Goal: Transaction & Acquisition: Book appointment/travel/reservation

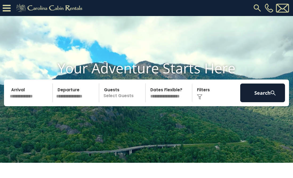
click at [31, 102] on input "text" at bounding box center [30, 92] width 45 height 19
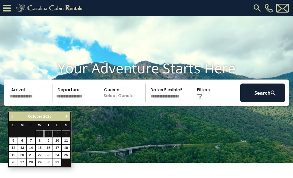
click at [66, 115] on span "Next" at bounding box center [66, 116] width 4 height 4
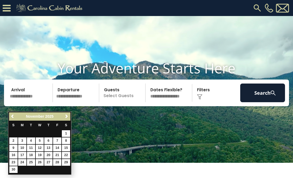
click at [66, 115] on span "Next" at bounding box center [66, 116] width 4 height 4
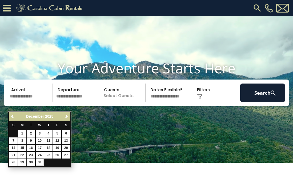
click at [40, 159] on link "31" at bounding box center [40, 162] width 8 height 7
type input "********"
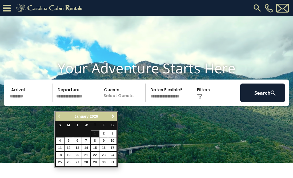
click at [60, 139] on link "4" at bounding box center [60, 140] width 8 height 7
type input "******"
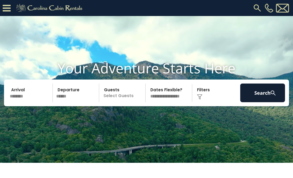
click at [120, 102] on p "Select Guests" at bounding box center [123, 92] width 44 height 19
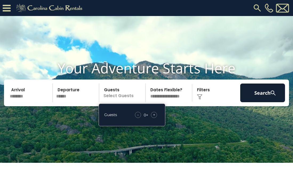
click at [157, 118] on div "- 0 + +" at bounding box center [145, 115] width 27 height 6
click at [154, 117] on span "+" at bounding box center [154, 114] width 2 height 5
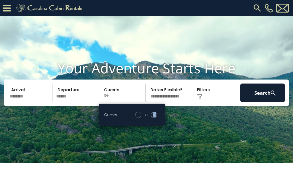
click at [154, 117] on span "+" at bounding box center [154, 114] width 2 height 5
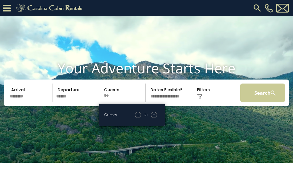
click at [244, 102] on button "Search" at bounding box center [262, 92] width 45 height 19
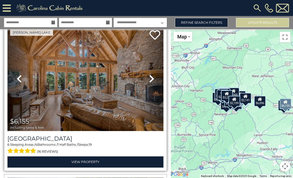
scroll to position [175, 0]
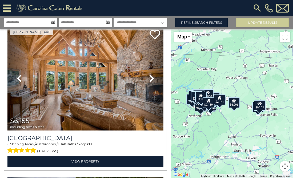
drag, startPoint x: 217, startPoint y: 119, endPoint x: 177, endPoint y: 121, distance: 40.3
click at [177, 121] on div "$6,096 $6,155 $3,269 $3,328 $4,581 $2,165 $1,864 $3,992 $4,900 $6,673 $4,051 $5…" at bounding box center [232, 103] width 122 height 149
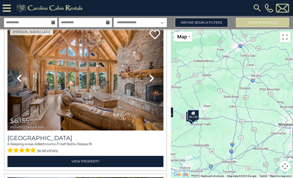
drag, startPoint x: 261, startPoint y: 113, endPoint x: 194, endPoint y: 124, distance: 67.4
click at [194, 124] on div "$6,096 $6,155 $3,269 $3,328 $4,581 $2,165 $1,864 $3,992 $4,900 $6,673 $4,051 $5…" at bounding box center [232, 103] width 122 height 149
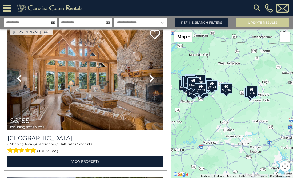
drag, startPoint x: 194, startPoint y: 115, endPoint x: 281, endPoint y: 85, distance: 91.2
click at [281, 85] on div "$6,096 $6,155 $3,269 $3,328 $4,581 $2,165 $1,864 $3,992 $4,900 $6,673 $4,051 $5…" at bounding box center [232, 103] width 122 height 149
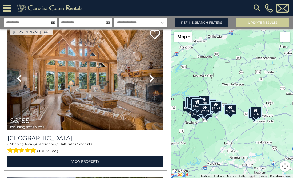
drag, startPoint x: 203, startPoint y: 135, endPoint x: 208, endPoint y: 161, distance: 26.6
click at [208, 160] on div "$6,096 $6,155 $3,269 $3,328 $4,581 $2,165 $1,864 $3,992 $4,900 $6,673 $4,051 $5…" at bounding box center [232, 103] width 122 height 149
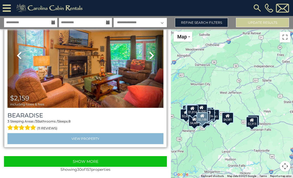
scroll to position [0, 0]
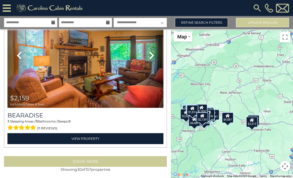
click at [88, 159] on button "Show More" at bounding box center [85, 161] width 163 height 11
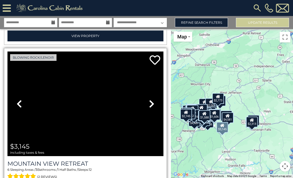
scroll to position [6636, 0]
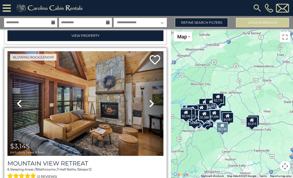
click at [151, 100] on icon at bounding box center [151, 103] width 5 height 9
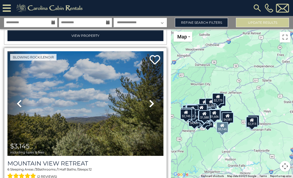
click at [151, 100] on icon at bounding box center [151, 103] width 5 height 9
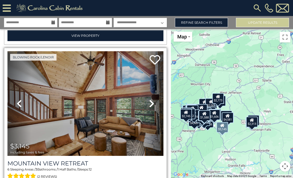
click at [151, 100] on icon at bounding box center [151, 103] width 5 height 9
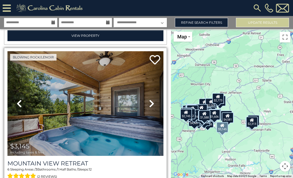
click at [151, 100] on icon at bounding box center [151, 103] width 5 height 9
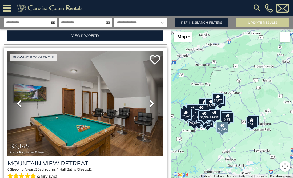
click at [151, 100] on icon at bounding box center [151, 103] width 5 height 9
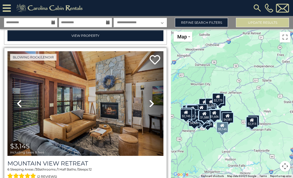
click at [151, 100] on icon at bounding box center [151, 103] width 5 height 9
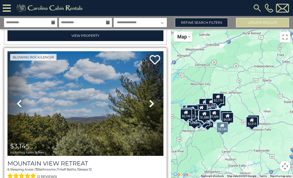
click at [111, 108] on img at bounding box center [85, 103] width 156 height 104
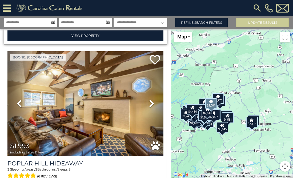
scroll to position [7550, 0]
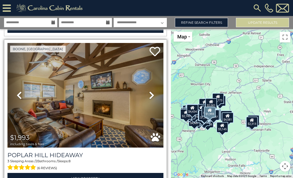
click at [151, 91] on icon at bounding box center [151, 95] width 5 height 9
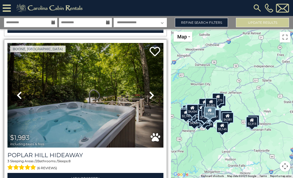
click at [151, 91] on icon at bounding box center [151, 95] width 5 height 9
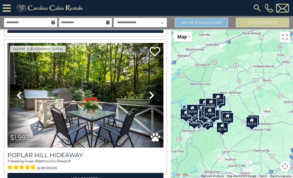
click at [207, 22] on link "Refine Search Filters" at bounding box center [201, 22] width 53 height 9
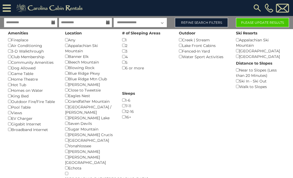
click at [252, 23] on button "Please Update Results" at bounding box center [262, 22] width 53 height 9
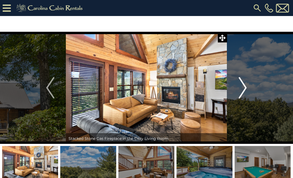
click at [244, 86] on img "Next" at bounding box center [242, 87] width 8 height 21
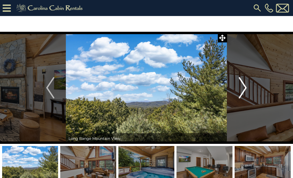
click at [244, 86] on img "Next" at bounding box center [242, 87] width 8 height 21
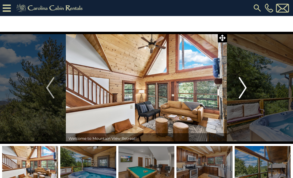
click at [244, 86] on img "Next" at bounding box center [242, 87] width 8 height 21
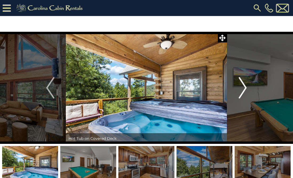
click at [244, 86] on img "Next" at bounding box center [242, 87] width 8 height 21
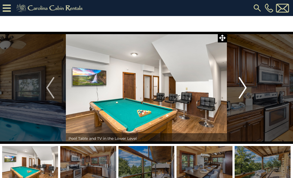
click at [244, 86] on img "Next" at bounding box center [242, 87] width 8 height 21
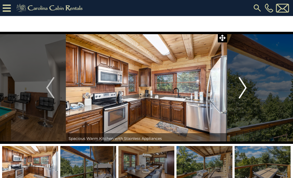
click at [244, 86] on img "Next" at bounding box center [242, 87] width 8 height 21
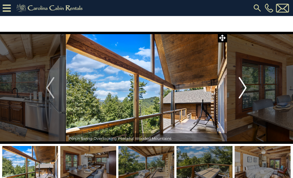
click at [244, 86] on img "Next" at bounding box center [242, 87] width 8 height 21
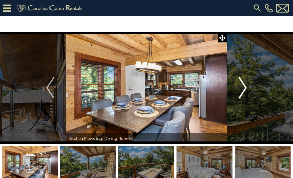
click at [244, 86] on img "Next" at bounding box center [242, 87] width 8 height 21
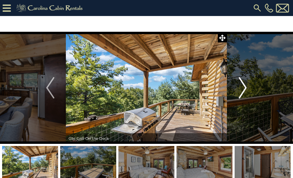
click at [244, 86] on img "Next" at bounding box center [242, 87] width 8 height 21
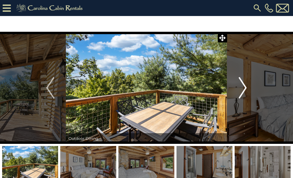
click at [244, 86] on img "Next" at bounding box center [242, 87] width 8 height 21
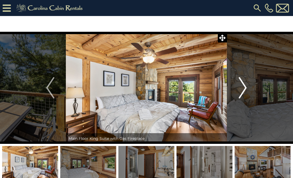
click at [244, 86] on img "Next" at bounding box center [242, 87] width 8 height 21
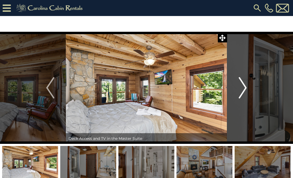
click at [244, 86] on img "Next" at bounding box center [242, 87] width 8 height 21
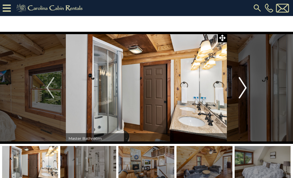
click at [244, 86] on img "Next" at bounding box center [242, 87] width 8 height 21
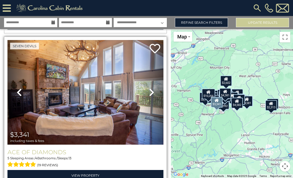
scroll to position [1366, 0]
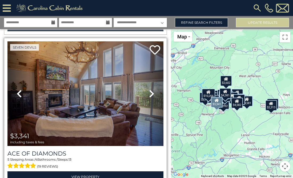
click at [151, 91] on icon at bounding box center [151, 93] width 5 height 9
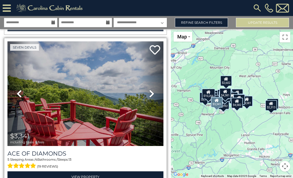
click at [151, 91] on icon at bounding box center [151, 93] width 5 height 9
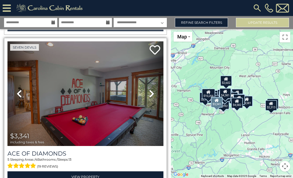
click at [151, 91] on icon at bounding box center [151, 93] width 5 height 9
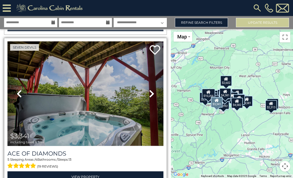
click at [151, 91] on icon at bounding box center [151, 93] width 5 height 9
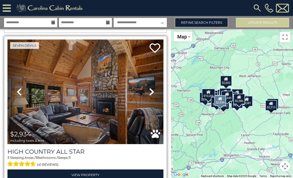
scroll to position [2121, 0]
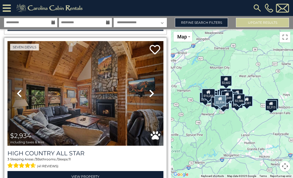
click at [151, 91] on icon at bounding box center [151, 93] width 5 height 9
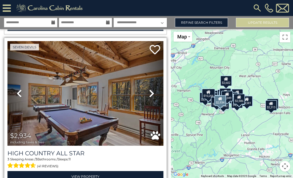
click at [151, 91] on icon at bounding box center [151, 93] width 5 height 9
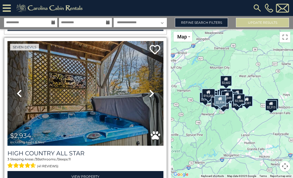
click at [151, 91] on icon at bounding box center [151, 93] width 5 height 9
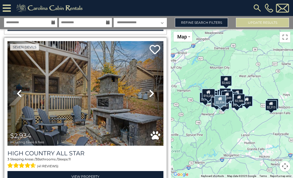
click at [151, 91] on icon at bounding box center [151, 93] width 5 height 9
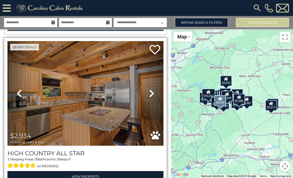
click at [151, 91] on icon at bounding box center [151, 93] width 5 height 9
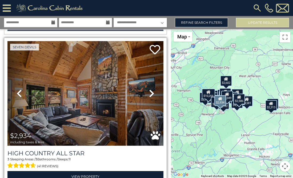
click at [151, 91] on icon at bounding box center [151, 93] width 5 height 9
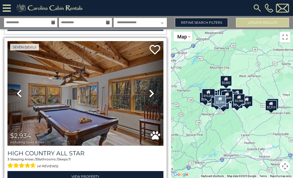
click at [151, 91] on icon at bounding box center [151, 93] width 5 height 9
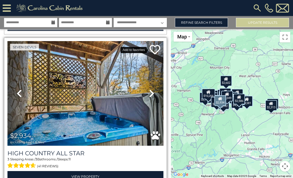
click at [154, 47] on icon at bounding box center [154, 49] width 11 height 11
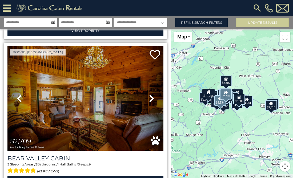
scroll to position [2269, 0]
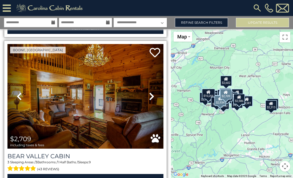
click at [151, 94] on icon at bounding box center [151, 96] width 5 height 9
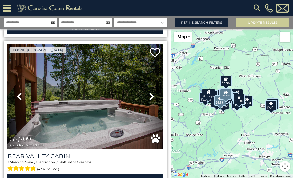
click at [151, 94] on icon at bounding box center [151, 96] width 5 height 9
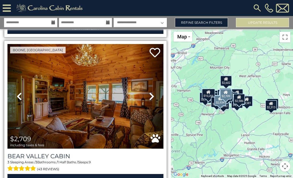
click at [151, 94] on icon at bounding box center [151, 96] width 5 height 9
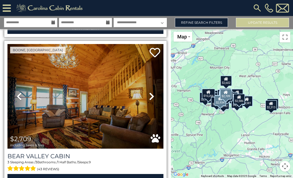
click at [151, 94] on icon at bounding box center [151, 96] width 5 height 9
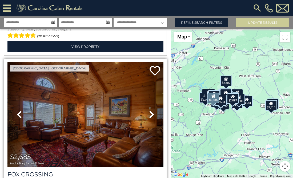
scroll to position [3156, 0]
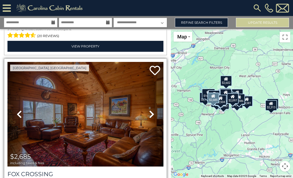
click at [151, 111] on icon at bounding box center [151, 114] width 5 height 9
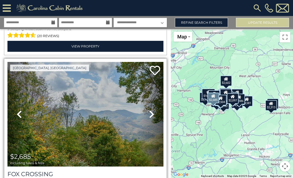
click at [151, 111] on icon at bounding box center [151, 114] width 5 height 9
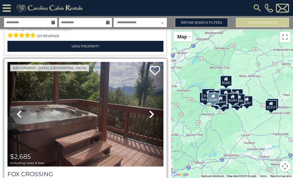
scroll to position [3159, 0]
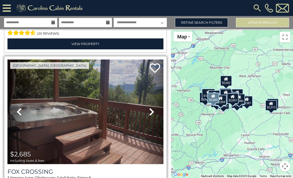
click at [151, 111] on icon at bounding box center [151, 111] width 5 height 9
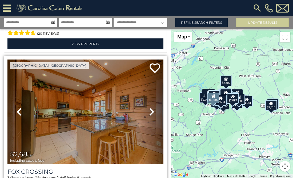
click at [151, 111] on icon at bounding box center [151, 111] width 5 height 9
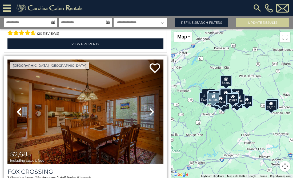
click at [151, 111] on icon at bounding box center [151, 111] width 5 height 9
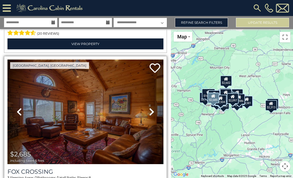
click at [151, 111] on icon at bounding box center [151, 111] width 5 height 9
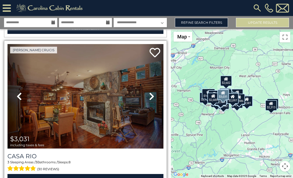
scroll to position [3326, 0]
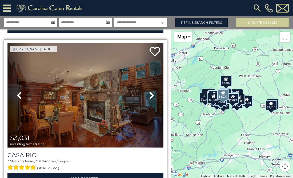
click at [152, 91] on icon at bounding box center [151, 95] width 5 height 9
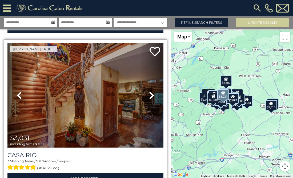
click at [152, 91] on icon at bounding box center [151, 95] width 5 height 9
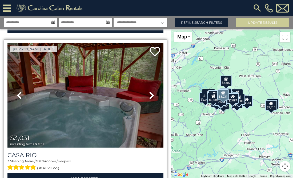
click at [103, 84] on img at bounding box center [85, 95] width 156 height 104
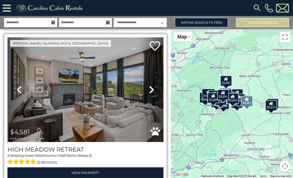
scroll to position [3631, 0]
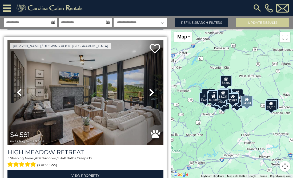
click at [150, 90] on icon at bounding box center [151, 92] width 5 height 9
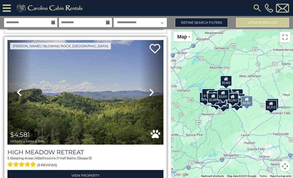
click at [150, 90] on icon at bounding box center [151, 92] width 5 height 9
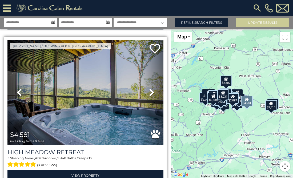
click at [150, 90] on icon at bounding box center [151, 92] width 5 height 9
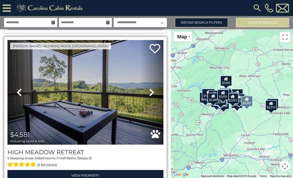
click at [150, 90] on icon at bounding box center [151, 92] width 5 height 9
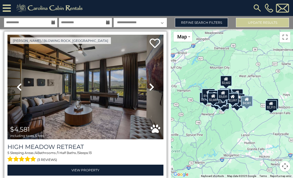
scroll to position [3636, 0]
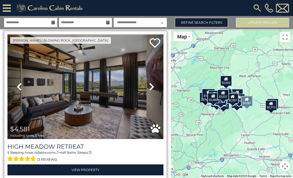
click at [20, 83] on icon at bounding box center [19, 86] width 5 height 9
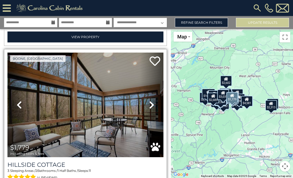
scroll to position [3921, 0]
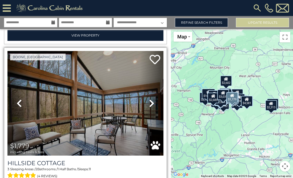
click at [151, 99] on icon at bounding box center [151, 103] width 5 height 9
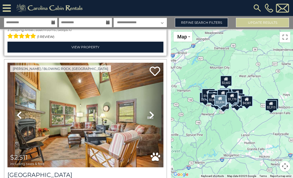
scroll to position [4212, 0]
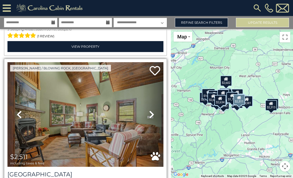
click at [150, 110] on icon at bounding box center [151, 114] width 5 height 9
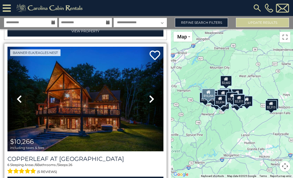
scroll to position [4379, 0]
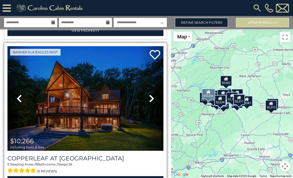
click at [153, 95] on icon at bounding box center [151, 98] width 5 height 9
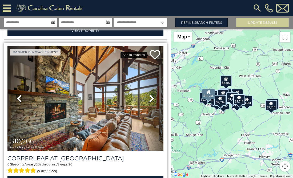
click at [155, 52] on icon at bounding box center [154, 54] width 11 height 11
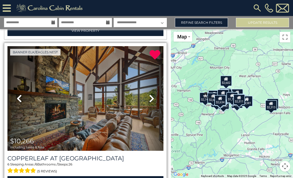
click at [151, 96] on icon at bounding box center [151, 98] width 5 height 9
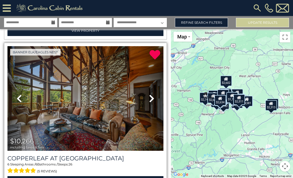
click at [151, 96] on icon at bounding box center [151, 98] width 5 height 9
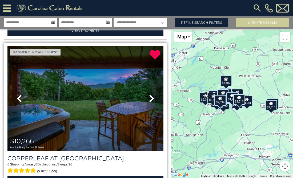
click at [151, 96] on icon at bounding box center [151, 98] width 5 height 9
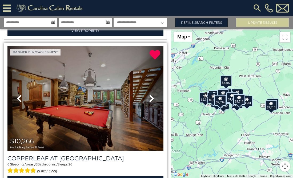
click at [151, 96] on icon at bounding box center [151, 98] width 5 height 9
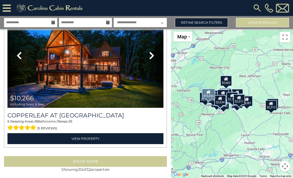
click at [108, 157] on button "Show More" at bounding box center [85, 161] width 163 height 11
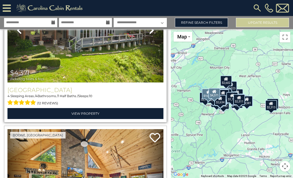
scroll to position [4667, 0]
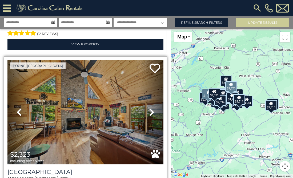
click at [150, 108] on icon at bounding box center [151, 112] width 5 height 9
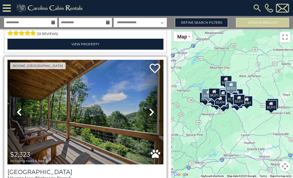
click at [150, 108] on icon at bounding box center [151, 112] width 5 height 9
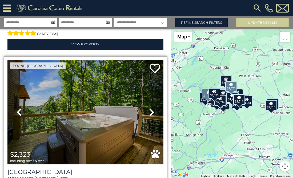
click at [150, 108] on icon at bounding box center [151, 112] width 5 height 9
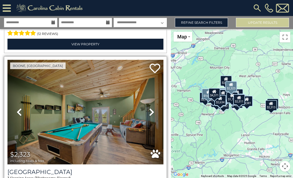
click at [150, 108] on icon at bounding box center [151, 112] width 5 height 9
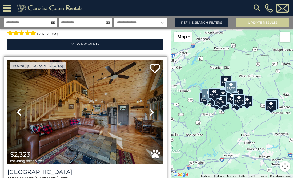
click at [150, 108] on icon at bounding box center [151, 112] width 5 height 9
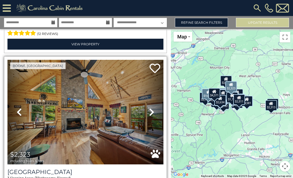
click at [150, 108] on icon at bounding box center [151, 112] width 5 height 9
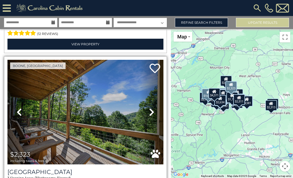
click at [150, 108] on icon at bounding box center [151, 112] width 5 height 9
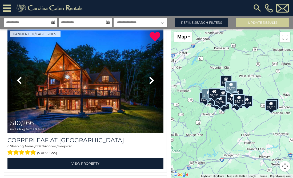
scroll to position [4382, 0]
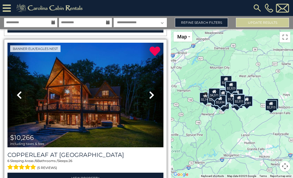
click at [101, 101] on img at bounding box center [85, 95] width 156 height 104
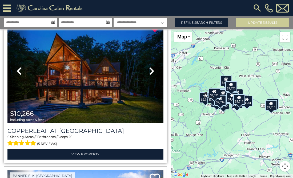
scroll to position [4409, 0]
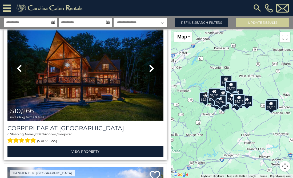
click at [130, 89] on img at bounding box center [85, 68] width 156 height 104
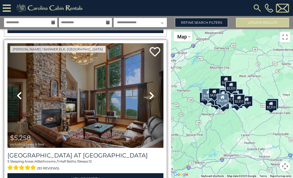
scroll to position [461, 0]
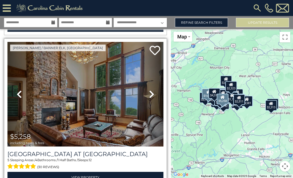
click at [69, 71] on img at bounding box center [85, 94] width 156 height 104
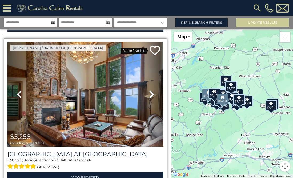
click at [154, 48] on icon at bounding box center [154, 50] width 11 height 11
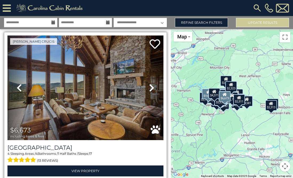
scroll to position [313, 0]
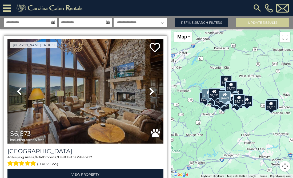
click at [150, 90] on icon at bounding box center [151, 91] width 5 height 9
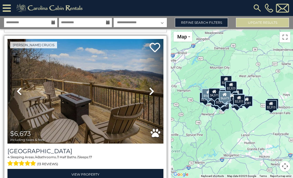
click at [150, 90] on icon at bounding box center [151, 91] width 5 height 9
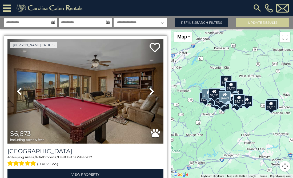
click at [150, 90] on icon at bounding box center [151, 91] width 5 height 9
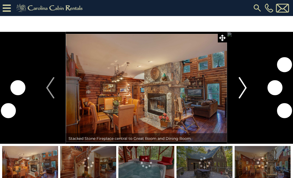
click at [245, 84] on img "Next" at bounding box center [242, 87] width 8 height 21
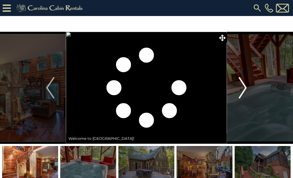
click at [243, 85] on img "Next" at bounding box center [242, 87] width 8 height 21
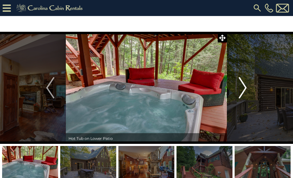
click at [243, 85] on img "Next" at bounding box center [242, 87] width 8 height 21
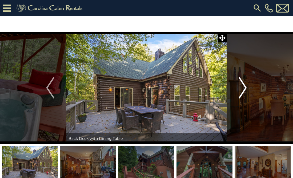
click at [243, 85] on img "Next" at bounding box center [242, 87] width 8 height 21
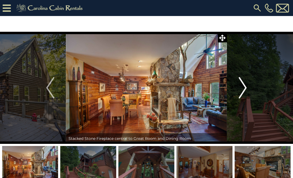
click at [243, 85] on img "Next" at bounding box center [242, 87] width 8 height 21
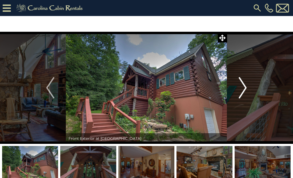
click at [243, 85] on img "Next" at bounding box center [242, 87] width 8 height 21
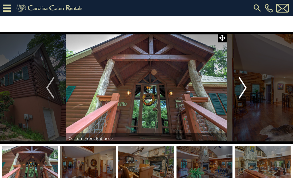
click at [243, 85] on img "Next" at bounding box center [242, 87] width 8 height 21
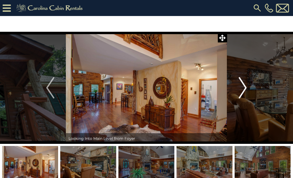
click at [243, 85] on img "Next" at bounding box center [242, 87] width 8 height 21
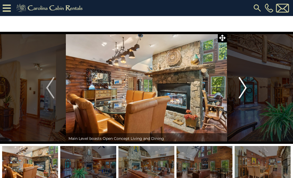
click at [243, 85] on img "Next" at bounding box center [242, 87] width 8 height 21
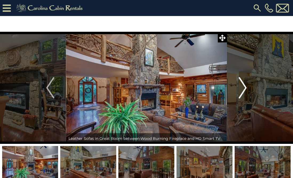
click at [243, 85] on img "Next" at bounding box center [242, 87] width 8 height 21
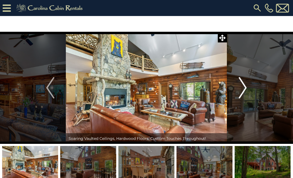
click at [243, 85] on img "Next" at bounding box center [242, 87] width 8 height 21
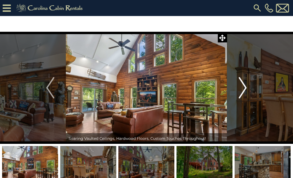
click at [243, 85] on img "Next" at bounding box center [242, 87] width 8 height 21
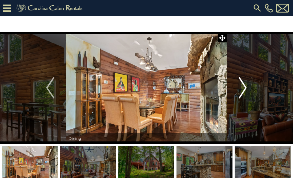
click at [243, 85] on img "Next" at bounding box center [242, 87] width 8 height 21
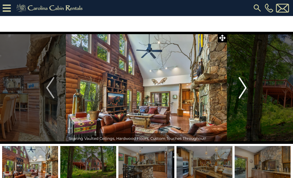
click at [243, 85] on img "Next" at bounding box center [242, 87] width 8 height 21
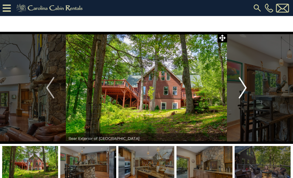
click at [243, 85] on img "Next" at bounding box center [242, 87] width 8 height 21
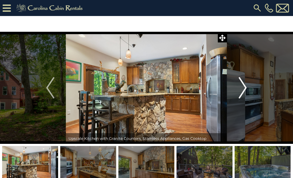
click at [243, 85] on img "Next" at bounding box center [242, 87] width 8 height 21
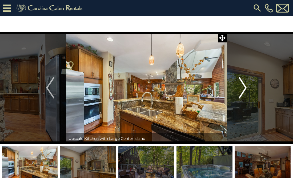
click at [243, 85] on img "Next" at bounding box center [242, 87] width 8 height 21
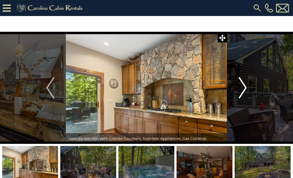
click at [243, 85] on img "Next" at bounding box center [242, 87] width 8 height 21
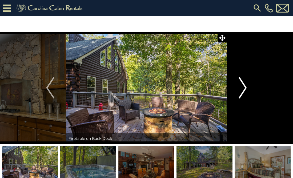
click at [243, 85] on img "Next" at bounding box center [242, 87] width 8 height 21
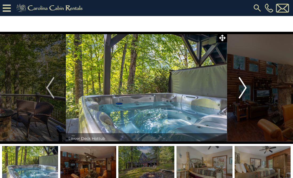
click at [243, 85] on img "Next" at bounding box center [242, 87] width 8 height 21
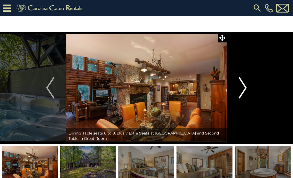
click at [243, 85] on img "Next" at bounding box center [242, 87] width 8 height 21
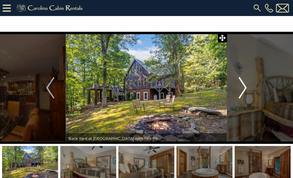
click at [243, 85] on img "Next" at bounding box center [242, 87] width 8 height 21
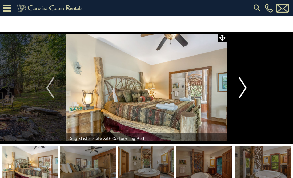
click at [243, 85] on img "Next" at bounding box center [242, 87] width 8 height 21
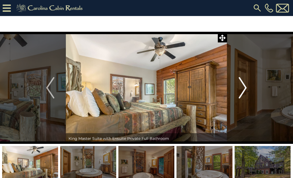
click at [243, 85] on img "Next" at bounding box center [242, 87] width 8 height 21
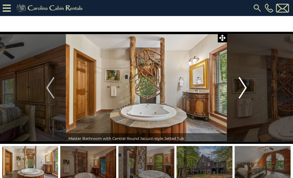
click at [243, 85] on img "Next" at bounding box center [242, 87] width 8 height 21
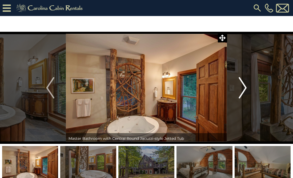
click at [243, 85] on img "Next" at bounding box center [242, 87] width 8 height 21
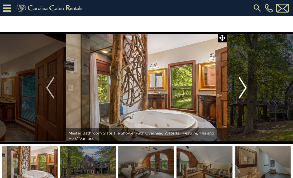
click at [243, 85] on img "Next" at bounding box center [242, 87] width 8 height 21
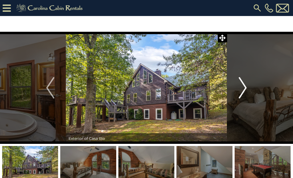
click at [243, 85] on img "Next" at bounding box center [242, 87] width 8 height 21
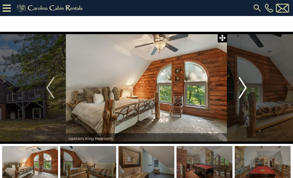
click at [243, 85] on img "Next" at bounding box center [242, 87] width 8 height 21
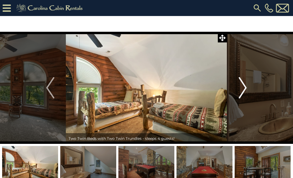
click at [243, 85] on img "Next" at bounding box center [242, 87] width 8 height 21
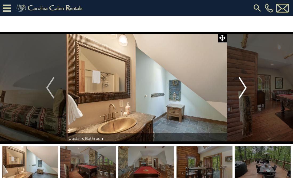
click at [243, 85] on img "Next" at bounding box center [242, 87] width 8 height 21
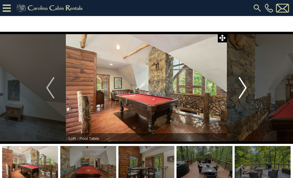
click at [243, 85] on img "Next" at bounding box center [242, 87] width 8 height 21
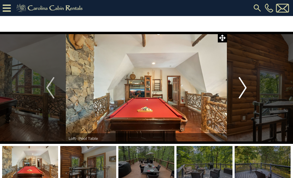
click at [243, 85] on img "Next" at bounding box center [242, 87] width 8 height 21
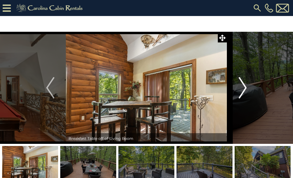
click at [243, 85] on img "Next" at bounding box center [242, 87] width 8 height 21
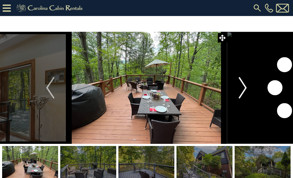
click at [243, 85] on img "Next" at bounding box center [242, 87] width 8 height 21
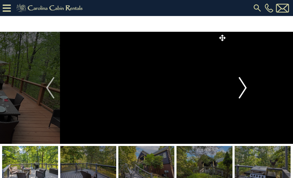
click at [243, 85] on img "Next" at bounding box center [242, 87] width 8 height 21
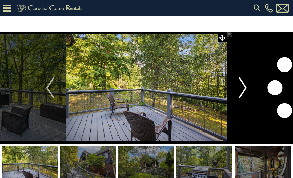
click at [243, 85] on img "Next" at bounding box center [242, 87] width 8 height 21
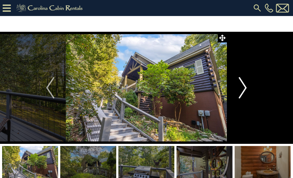
click at [243, 85] on img "Next" at bounding box center [242, 87] width 8 height 21
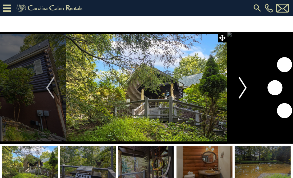
click at [243, 85] on img "Next" at bounding box center [242, 87] width 8 height 21
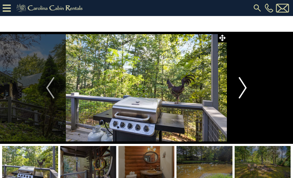
click at [243, 85] on img "Next" at bounding box center [242, 87] width 8 height 21
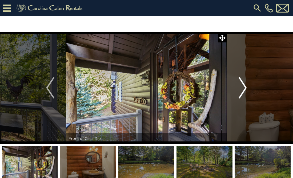
click at [243, 85] on img "Next" at bounding box center [242, 87] width 8 height 21
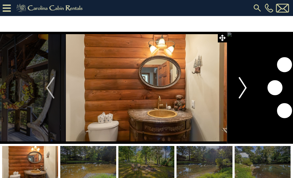
click at [243, 85] on img "Next" at bounding box center [242, 87] width 8 height 21
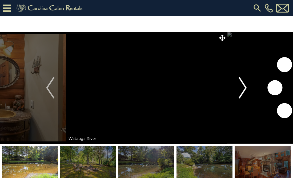
click at [243, 85] on img "Next" at bounding box center [242, 87] width 8 height 21
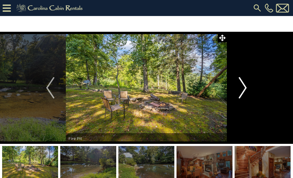
click at [243, 85] on img "Next" at bounding box center [242, 87] width 8 height 21
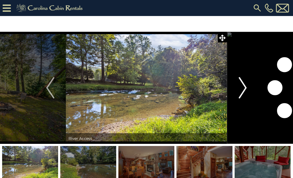
click at [243, 85] on img "Next" at bounding box center [242, 87] width 8 height 21
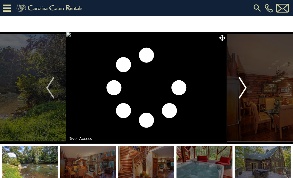
click at [243, 85] on img "Next" at bounding box center [242, 87] width 8 height 21
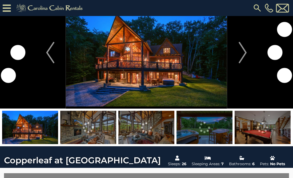
scroll to position [43, 0]
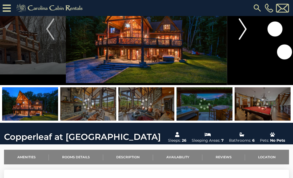
click at [243, 31] on img "Next" at bounding box center [242, 28] width 8 height 21
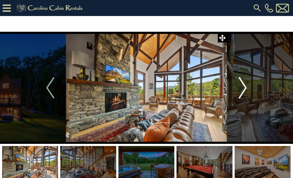
scroll to position [0, 0]
click at [241, 90] on img "Next" at bounding box center [242, 87] width 8 height 21
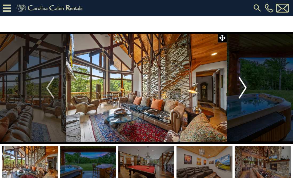
click at [241, 90] on img "Next" at bounding box center [242, 87] width 8 height 21
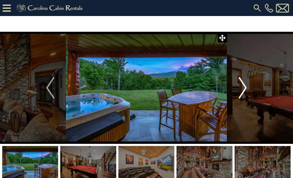
click at [241, 90] on img "Next" at bounding box center [242, 87] width 8 height 21
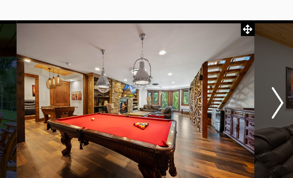
click at [227, 64] on button "Next" at bounding box center [242, 98] width 31 height 112
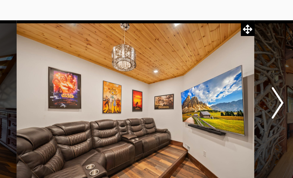
click at [227, 64] on button "Next" at bounding box center [242, 98] width 31 height 112
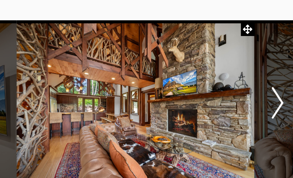
click at [227, 64] on button "Next" at bounding box center [242, 98] width 31 height 112
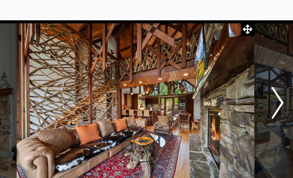
click at [227, 64] on button "Next" at bounding box center [242, 98] width 31 height 112
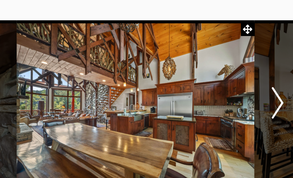
click at [227, 64] on button "Next" at bounding box center [242, 98] width 31 height 112
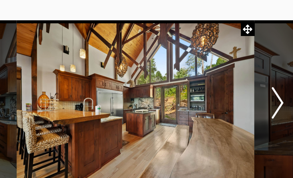
click at [227, 64] on button "Next" at bounding box center [242, 98] width 31 height 112
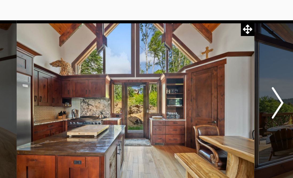
click at [227, 64] on button "Next" at bounding box center [242, 98] width 31 height 112
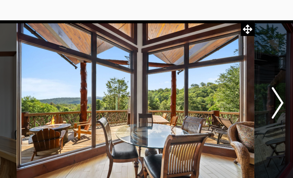
click at [227, 64] on button "Next" at bounding box center [242, 98] width 31 height 112
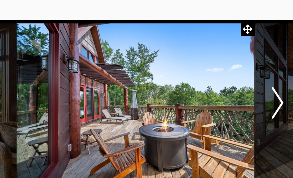
click at [227, 64] on button "Next" at bounding box center [242, 98] width 31 height 112
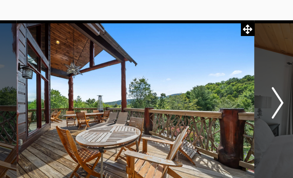
click at [227, 64] on button "Next" at bounding box center [242, 98] width 31 height 112
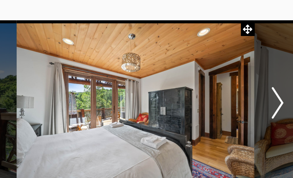
click at [227, 64] on button "Next" at bounding box center [242, 98] width 31 height 112
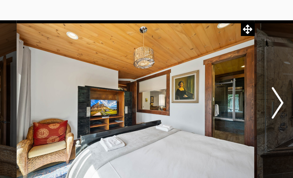
click at [227, 64] on button "Next" at bounding box center [242, 98] width 31 height 112
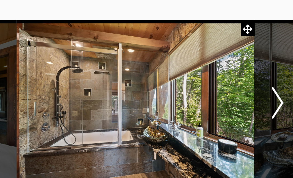
click at [227, 64] on button "Next" at bounding box center [242, 98] width 31 height 112
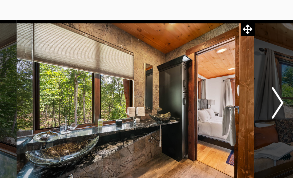
click at [227, 64] on button "Next" at bounding box center [242, 98] width 31 height 112
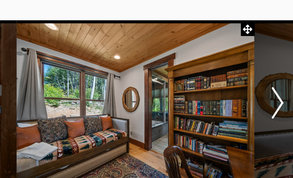
click at [227, 64] on button "Next" at bounding box center [242, 98] width 31 height 112
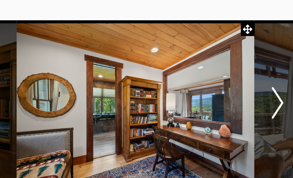
click at [227, 64] on button "Next" at bounding box center [242, 98] width 31 height 112
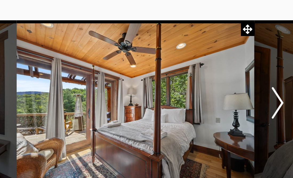
click at [227, 64] on button "Next" at bounding box center [242, 98] width 31 height 112
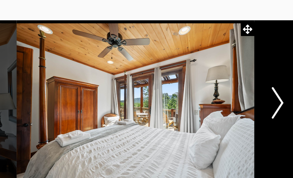
click at [227, 64] on button "Next" at bounding box center [242, 98] width 31 height 112
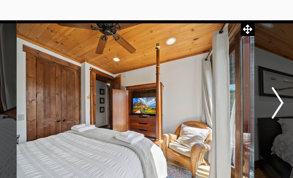
click at [227, 64] on button "Next" at bounding box center [242, 98] width 31 height 112
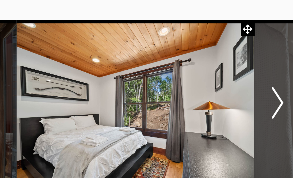
click at [227, 64] on button "Next" at bounding box center [242, 98] width 31 height 112
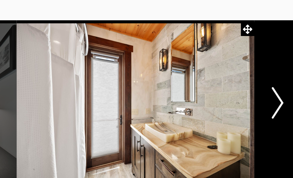
click at [227, 64] on button "Next" at bounding box center [242, 98] width 31 height 112
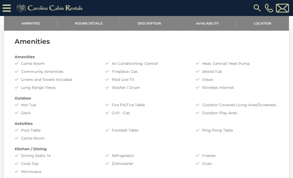
scroll to position [184, 0]
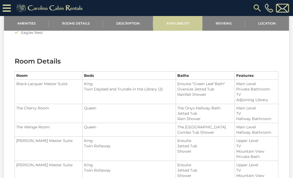
click at [183, 22] on link "Availability" at bounding box center [177, 23] width 49 height 15
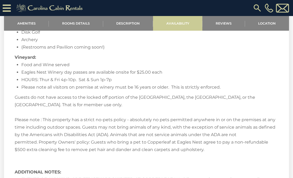
scroll to position [1427, 0]
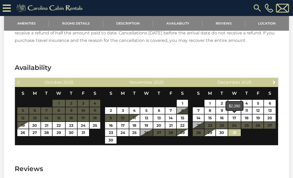
click at [233, 129] on link "31" at bounding box center [234, 132] width 13 height 7
type input "**********"
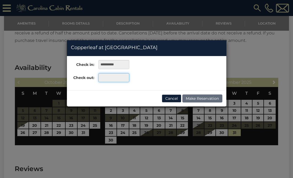
click at [124, 79] on input "text" at bounding box center [113, 77] width 31 height 9
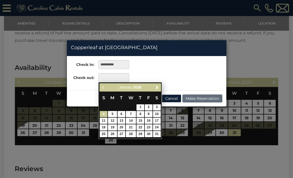
click at [103, 113] on link "4" at bounding box center [104, 114] width 8 height 6
type input "**********"
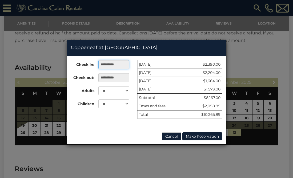
click at [121, 64] on input "**********" at bounding box center [113, 64] width 31 height 9
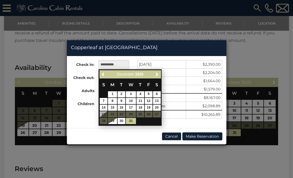
click at [174, 136] on button "Cancel" at bounding box center [171, 136] width 19 height 8
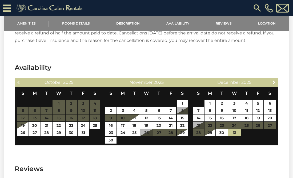
click at [277, 78] on div "Next [DATE]" at bounding box center [234, 82] width 88 height 9
click at [273, 80] on span "Next" at bounding box center [274, 82] width 4 height 4
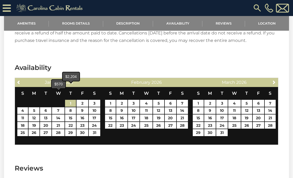
click at [69, 100] on link "1" at bounding box center [70, 103] width 11 height 7
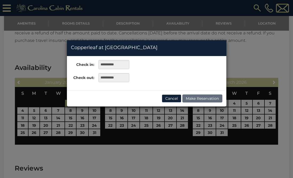
click at [135, 88] on div "**********" at bounding box center [146, 73] width 159 height 34
click at [168, 98] on button "Cancel" at bounding box center [171, 98] width 19 height 8
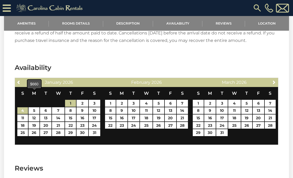
click at [24, 107] on link "4" at bounding box center [22, 110] width 11 height 7
type input "**********"
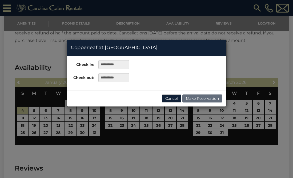
click at [171, 99] on button "Cancel" at bounding box center [171, 98] width 19 height 8
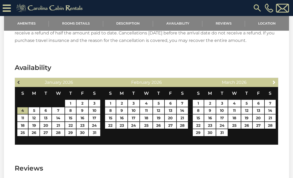
click at [18, 80] on span "Previous" at bounding box center [19, 82] width 4 height 4
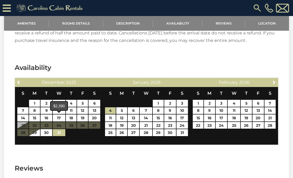
click at [59, 129] on link "31" at bounding box center [59, 132] width 13 height 7
type input "**********"
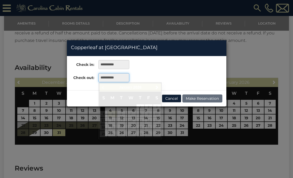
click at [122, 78] on input "**********" at bounding box center [113, 77] width 31 height 9
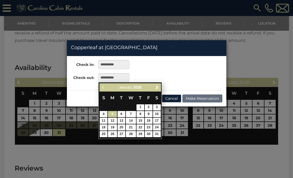
click at [111, 113] on link "5" at bounding box center [112, 114] width 9 height 6
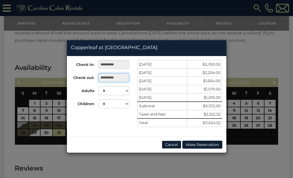
click at [121, 78] on input "**********" at bounding box center [113, 77] width 31 height 9
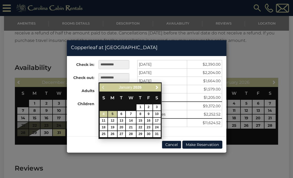
click at [103, 113] on link "4" at bounding box center [104, 114] width 8 height 6
type input "**********"
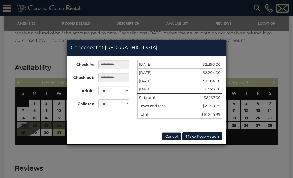
click at [174, 135] on button "Cancel" at bounding box center [171, 136] width 19 height 8
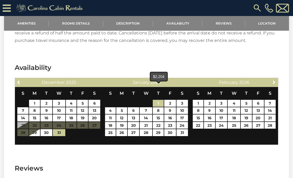
click at [158, 100] on link "1" at bounding box center [158, 103] width 11 height 7
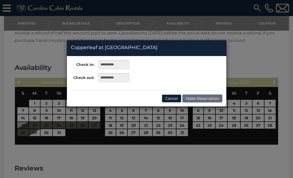
click at [173, 98] on button "Cancel" at bounding box center [171, 98] width 19 height 8
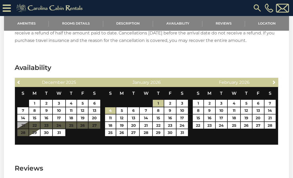
click at [110, 107] on link "4" at bounding box center [110, 110] width 11 height 7
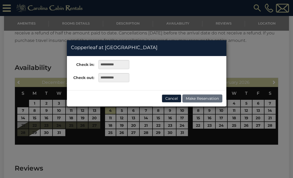
click at [172, 96] on button "Cancel" at bounding box center [171, 98] width 19 height 8
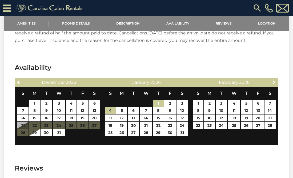
click at [158, 100] on link "1" at bounding box center [158, 103] width 11 height 7
type input "**********"
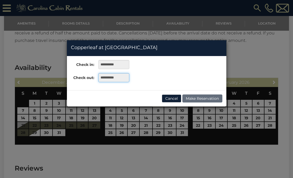
click at [121, 78] on input "**********" at bounding box center [113, 77] width 31 height 9
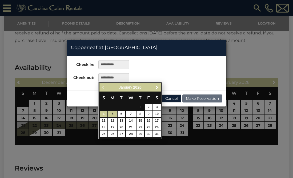
click at [104, 113] on link "4" at bounding box center [104, 114] width 8 height 6
type input "**********"
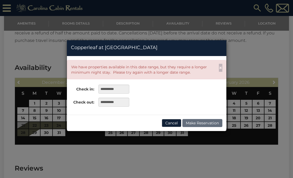
click at [174, 121] on button "Cancel" at bounding box center [171, 123] width 19 height 8
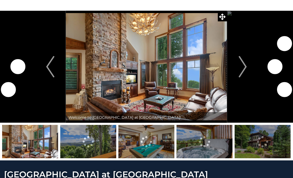
scroll to position [22, 0]
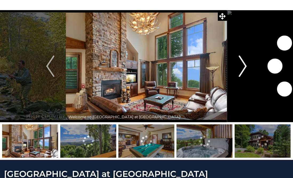
click at [242, 64] on img "Next" at bounding box center [242, 65] width 8 height 21
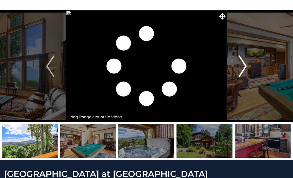
click at [246, 64] on img "Next" at bounding box center [242, 65] width 8 height 21
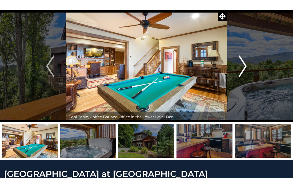
click at [245, 65] on img "Next" at bounding box center [242, 65] width 8 height 21
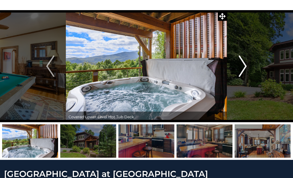
click at [245, 65] on img "Next" at bounding box center [242, 65] width 8 height 21
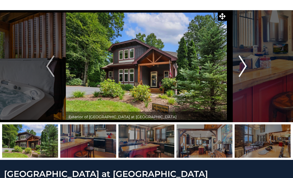
click at [245, 65] on img "Next" at bounding box center [242, 65] width 8 height 21
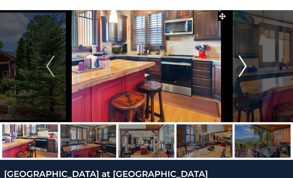
click at [245, 65] on img "Next" at bounding box center [242, 65] width 8 height 21
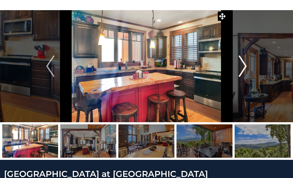
click at [245, 65] on img "Next" at bounding box center [242, 65] width 8 height 21
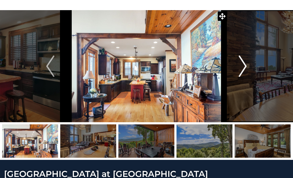
click at [245, 65] on img "Next" at bounding box center [242, 65] width 8 height 21
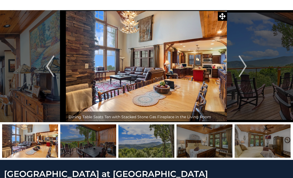
scroll to position [17, 0]
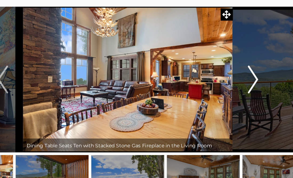
click at [238, 71] on img "Next" at bounding box center [242, 81] width 8 height 21
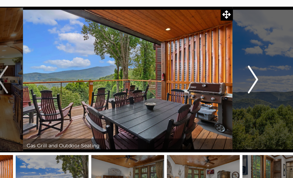
click at [238, 71] on img "Next" at bounding box center [242, 81] width 8 height 21
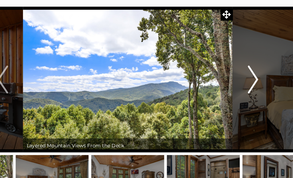
click at [238, 71] on img "Next" at bounding box center [242, 81] width 8 height 21
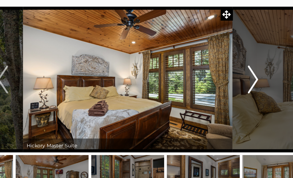
click at [238, 71] on img "Next" at bounding box center [242, 81] width 8 height 21
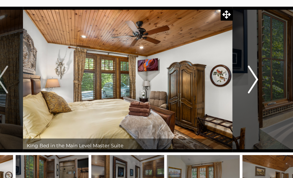
click at [238, 71] on img "Next" at bounding box center [242, 81] width 8 height 21
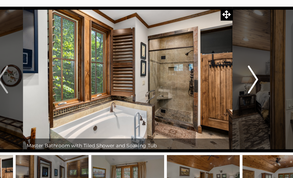
click at [238, 71] on img "Next" at bounding box center [242, 81] width 8 height 21
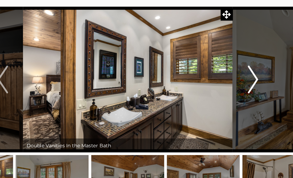
click at [238, 71] on img "Next" at bounding box center [242, 81] width 8 height 21
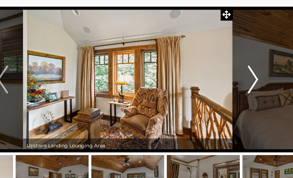
click at [238, 71] on img "Next" at bounding box center [242, 81] width 8 height 21
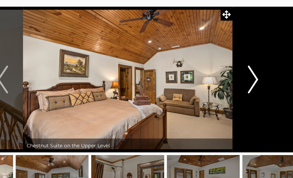
click at [238, 71] on img "Next" at bounding box center [242, 81] width 8 height 21
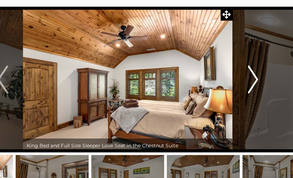
click at [238, 71] on img "Next" at bounding box center [242, 81] width 8 height 21
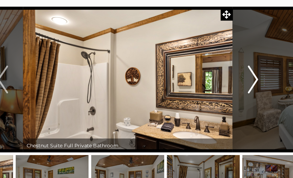
click at [238, 71] on img "Next" at bounding box center [242, 81] width 8 height 21
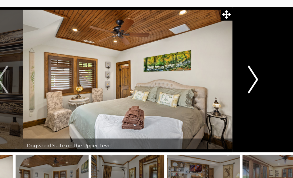
click at [238, 71] on img "Next" at bounding box center [242, 81] width 8 height 21
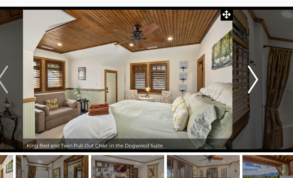
click at [238, 71] on img "Next" at bounding box center [242, 81] width 8 height 21
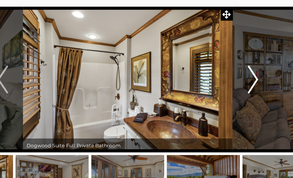
click at [238, 71] on img "Next" at bounding box center [242, 81] width 8 height 21
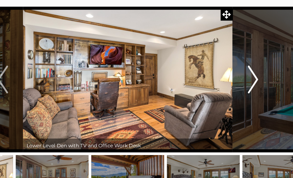
click at [238, 71] on img "Next" at bounding box center [242, 81] width 8 height 21
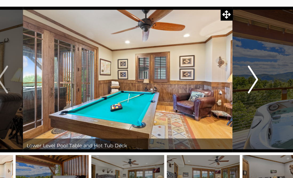
click at [238, 71] on img "Next" at bounding box center [242, 81] width 8 height 21
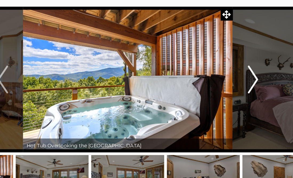
click at [238, 71] on img "Next" at bounding box center [242, 81] width 8 height 21
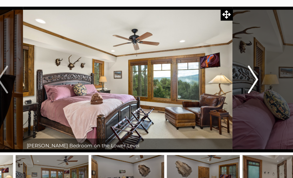
click at [238, 71] on img "Next" at bounding box center [242, 81] width 8 height 21
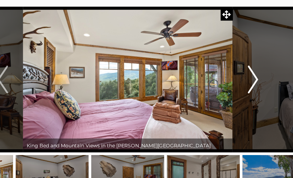
click at [238, 71] on img "Next" at bounding box center [242, 81] width 8 height 21
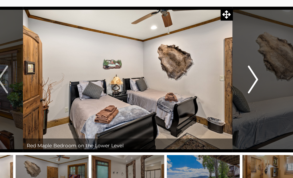
click at [238, 71] on img "Next" at bounding box center [242, 81] width 8 height 21
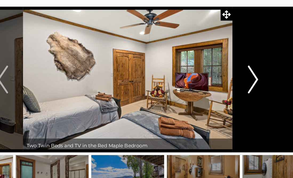
click at [238, 71] on img "Next" at bounding box center [242, 81] width 8 height 21
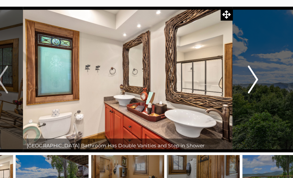
click at [238, 71] on img "Next" at bounding box center [242, 81] width 8 height 21
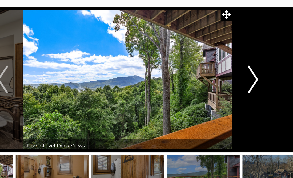
click at [238, 71] on img "Next" at bounding box center [242, 81] width 8 height 21
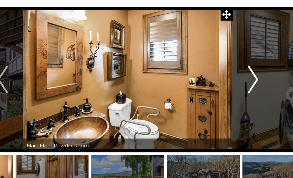
click at [238, 71] on img "Next" at bounding box center [242, 81] width 8 height 21
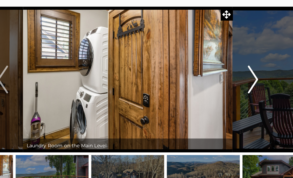
click at [238, 71] on img "Next" at bounding box center [242, 81] width 8 height 21
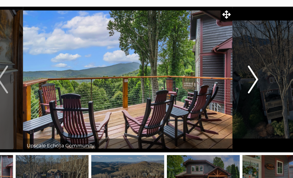
click at [238, 71] on img "Next" at bounding box center [242, 81] width 8 height 21
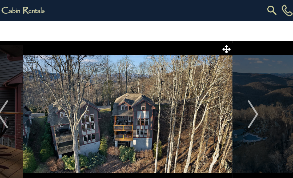
scroll to position [0, 0]
